Goal: Information Seeking & Learning: Learn about a topic

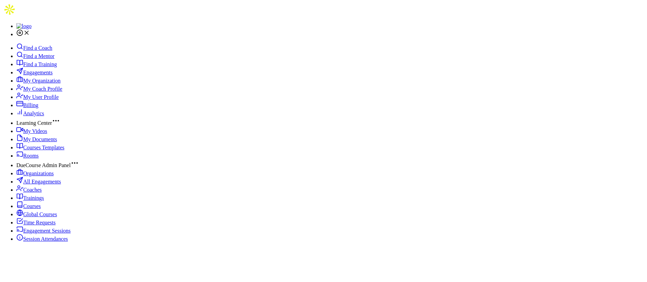
drag, startPoint x: 528, startPoint y: 19, endPoint x: 524, endPoint y: 54, distance: 35.0
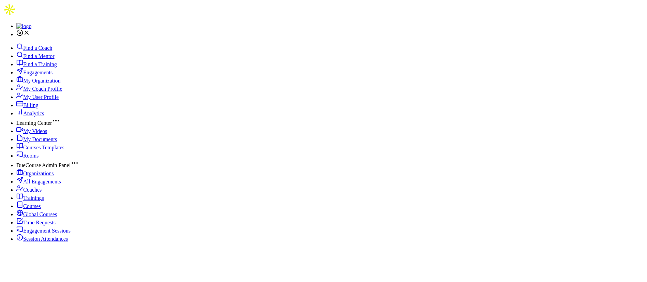
click at [41, 84] on span "My Organization" at bounding box center [41, 81] width 37 height 6
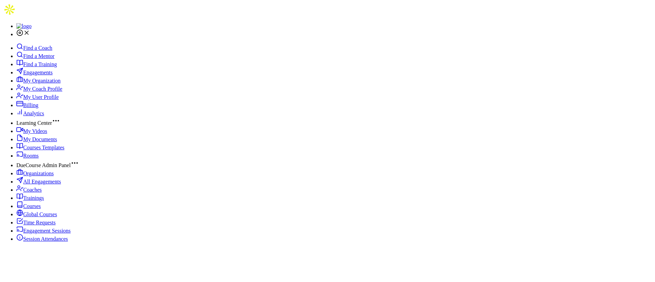
click at [48, 73] on span "Engagements" at bounding box center [37, 73] width 29 height 6
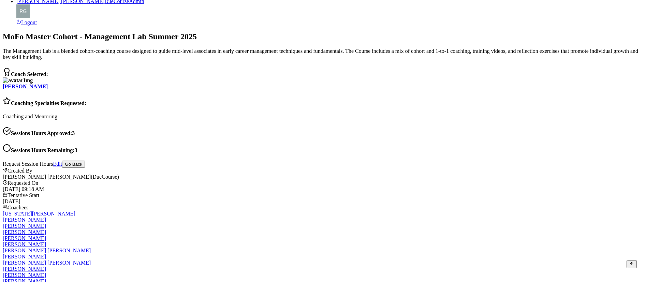
scroll to position [614, 0]
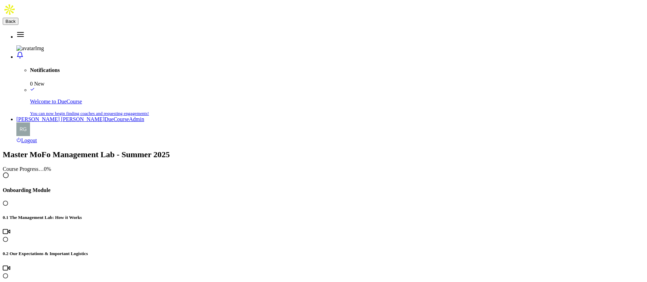
scroll to position [307, 0]
drag, startPoint x: 327, startPoint y: 47, endPoint x: 221, endPoint y: 47, distance: 105.7
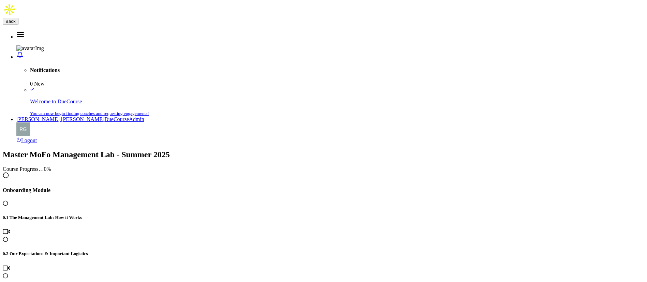
copy h4 "2.1 Working ON Your Practice"
drag, startPoint x: 277, startPoint y: 50, endPoint x: 209, endPoint y: 45, distance: 68.0
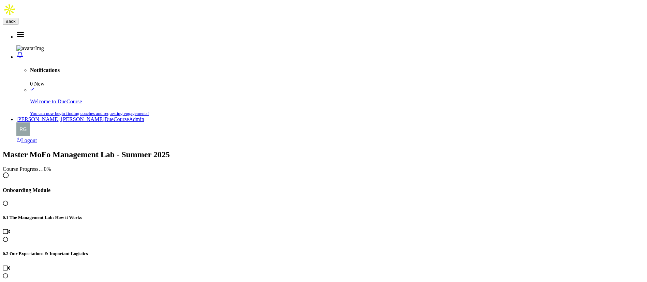
drag, startPoint x: 255, startPoint y: 47, endPoint x: 220, endPoint y: 46, distance: 35.5
copy h4 "2.2 CEO Time"
drag, startPoint x: 509, startPoint y: 49, endPoint x: 224, endPoint y: 44, distance: 284.8
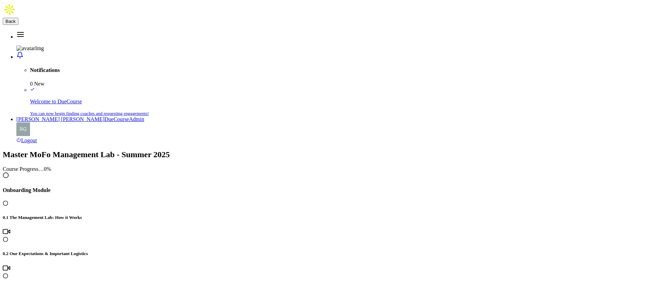
copy h4 "2.3 Workday Mindset Podcast Episode 11: Plans are Nothing, Planning is Everythi…"
drag, startPoint x: 231, startPoint y: 46, endPoint x: 310, endPoint y: 50, distance: 79.9
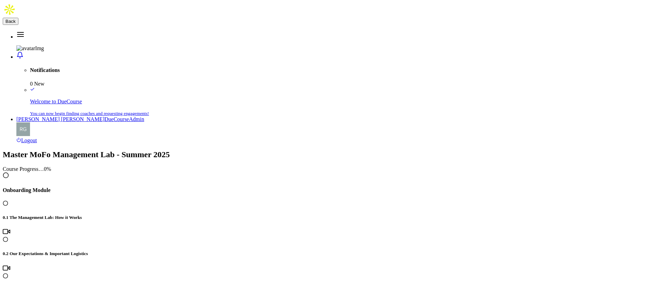
copy h4 "2.4 Module 2 Reflection"
drag, startPoint x: 235, startPoint y: 72, endPoint x: 556, endPoint y: 72, distance: 321.3
copy h5 "After completing this module, how helpful do you think this information will be…"
drag, startPoint x: 273, startPoint y: 109, endPoint x: 237, endPoint y: 108, distance: 36.2
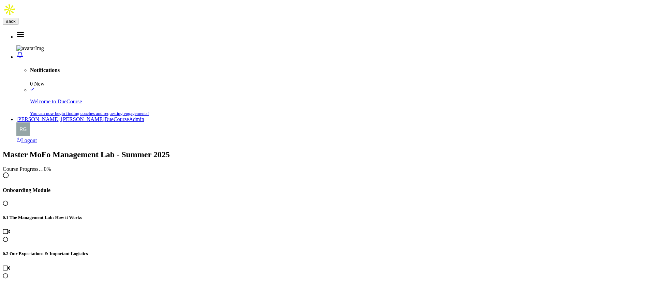
copy td "Not Helpful"
drag, startPoint x: 593, startPoint y: 110, endPoint x: 626, endPoint y: 110, distance: 33.1
copy table "1 2 3 4 5 6 7 8 9 10 Not Helpful"
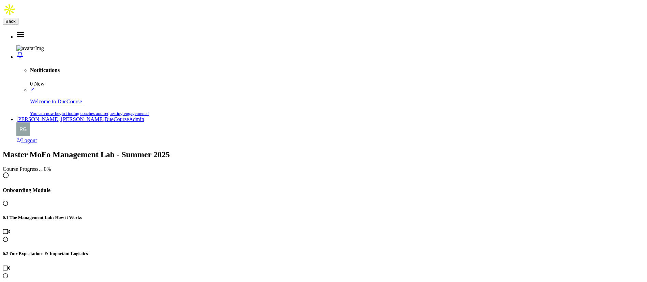
drag, startPoint x: 413, startPoint y: 147, endPoint x: 236, endPoint y: 142, distance: 177.4
copy h5 "Take a moment to reflect on how the last week has gone. What's one observation …"
